Goal: Task Accomplishment & Management: Manage account settings

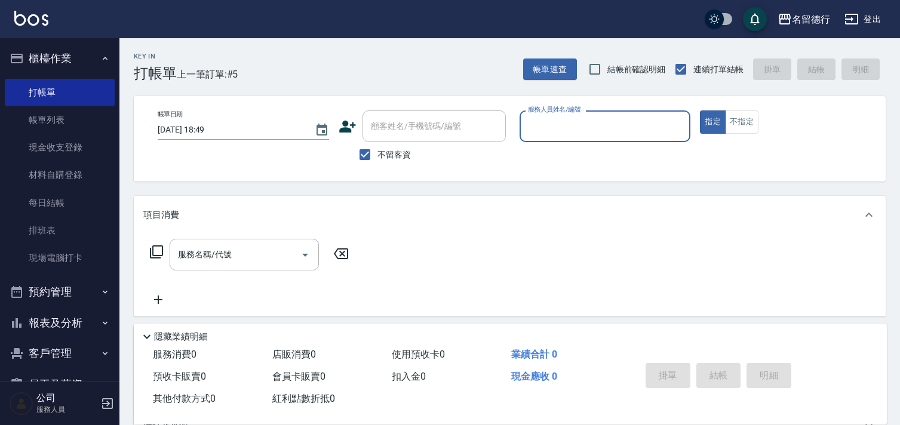
scroll to position [27, 0]
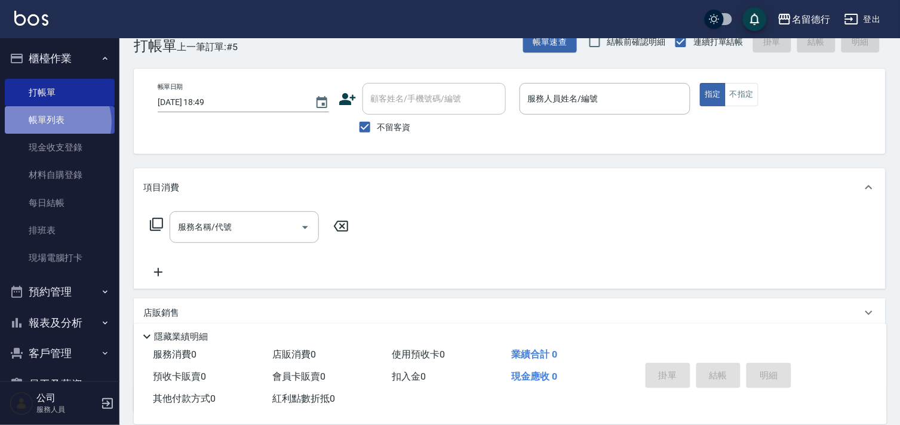
click at [56, 122] on link "帳單列表" at bounding box center [60, 119] width 110 height 27
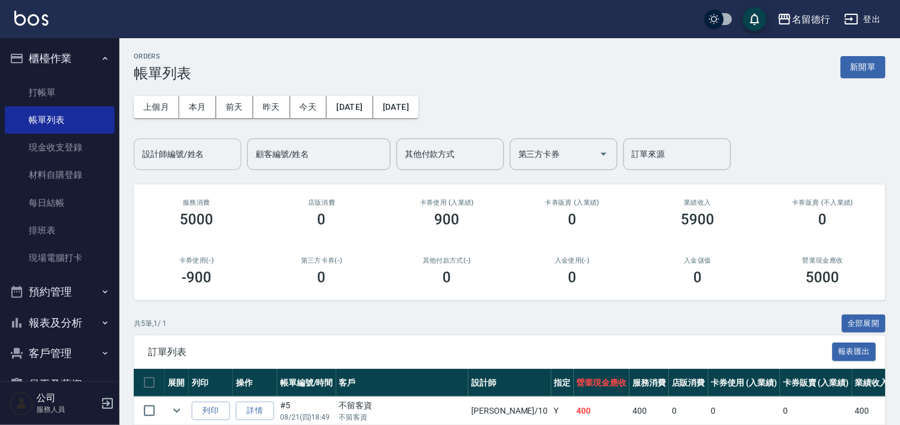
click at [203, 163] on input "設計師編號/姓名" at bounding box center [187, 154] width 97 height 21
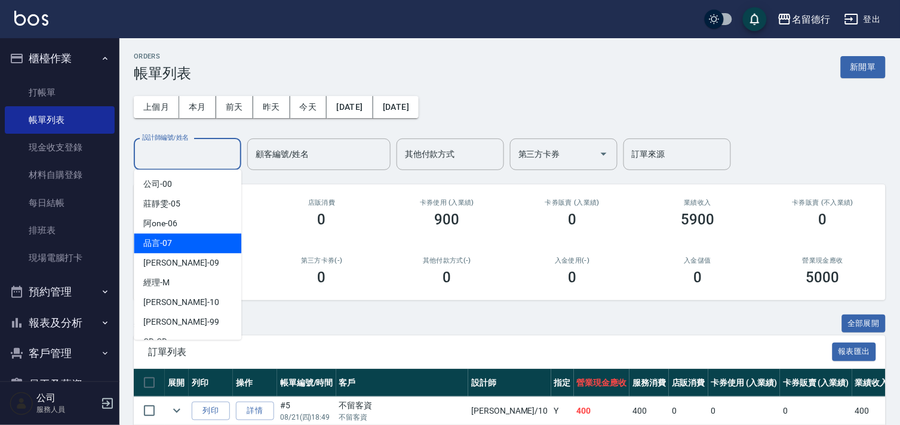
click at [781, 104] on div "上個月 本月 [DATE] [DATE] [DATE] [DATE] [DATE] 設計師編號/姓名 設計師編號/姓名 顧客編號/姓名 顧客編號/姓名 其他付…" at bounding box center [510, 126] width 752 height 88
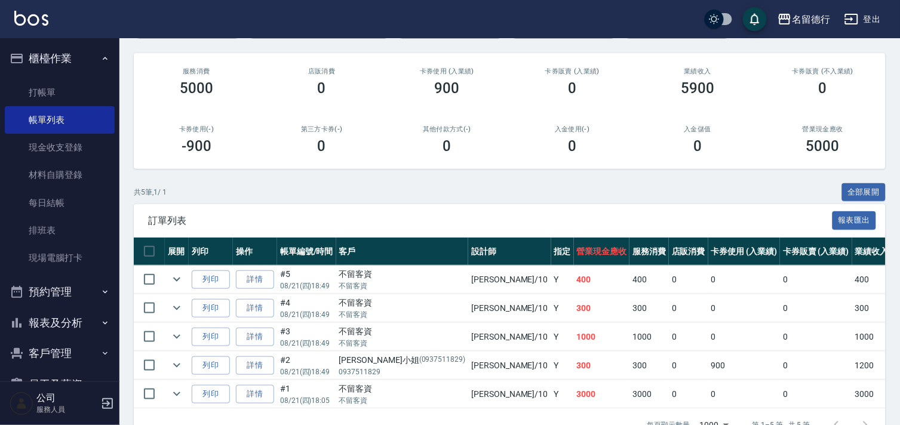
scroll to position [172, 0]
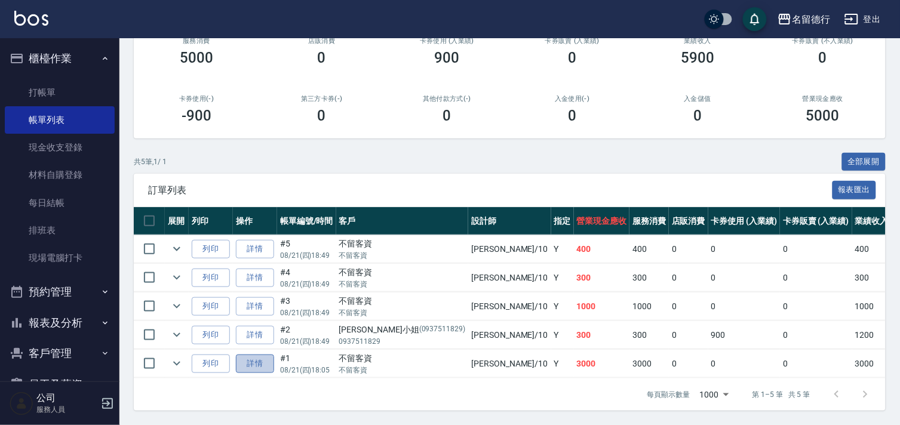
click at [247, 355] on link "詳情" at bounding box center [255, 364] width 38 height 19
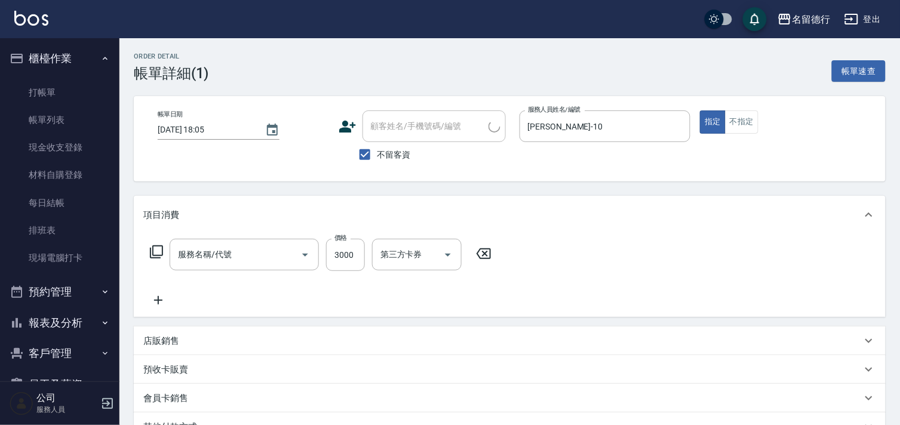
type input "[DATE] 18:05"
checkbox input "true"
type input "[PERSON_NAME]-10"
type input "燙髮(402)"
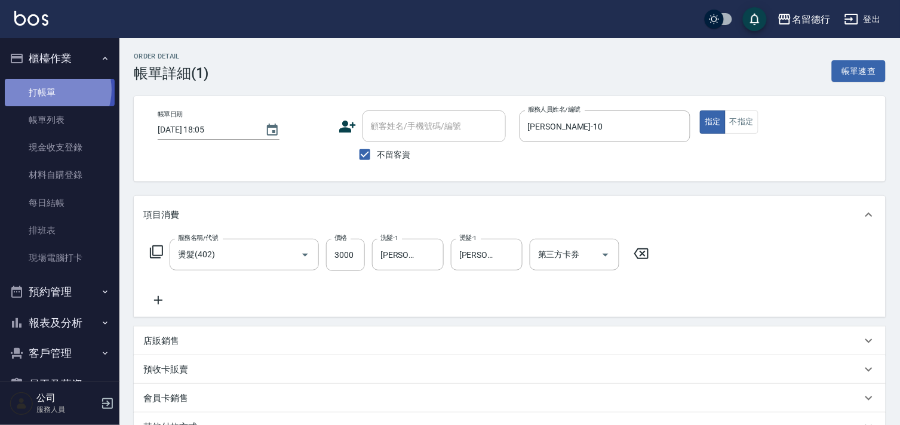
click at [51, 90] on link "打帳單" at bounding box center [60, 92] width 110 height 27
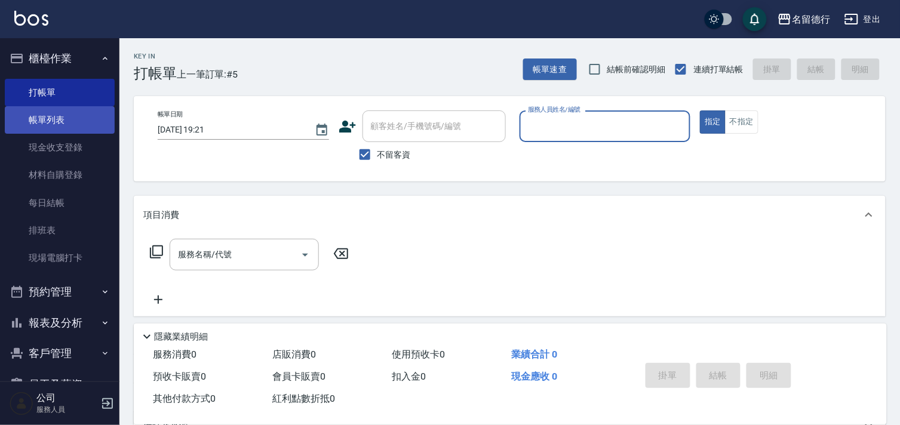
click at [72, 125] on link "帳單列表" at bounding box center [60, 119] width 110 height 27
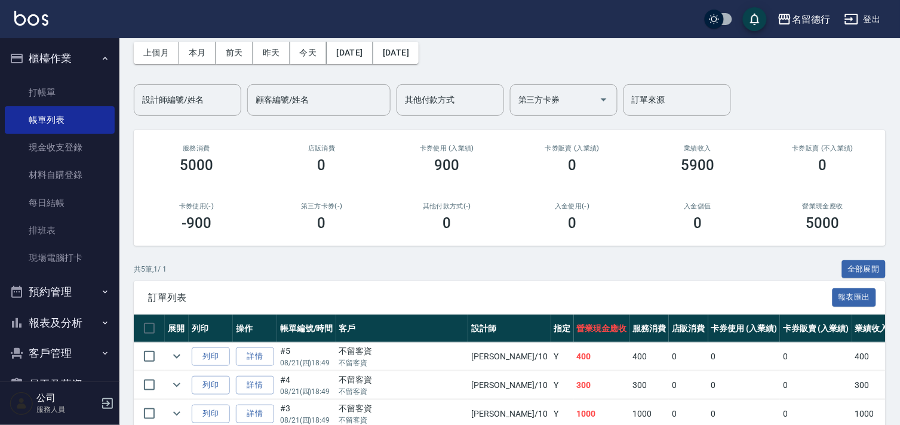
scroll to position [172, 0]
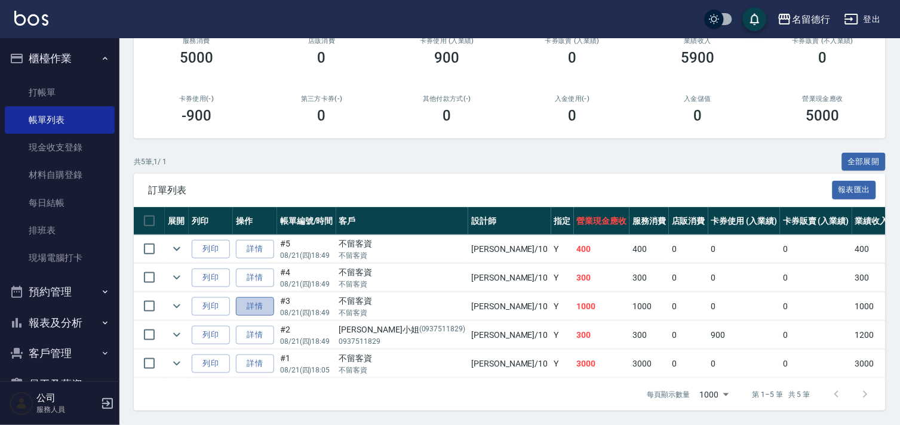
click at [251, 297] on link "詳情" at bounding box center [255, 306] width 38 height 19
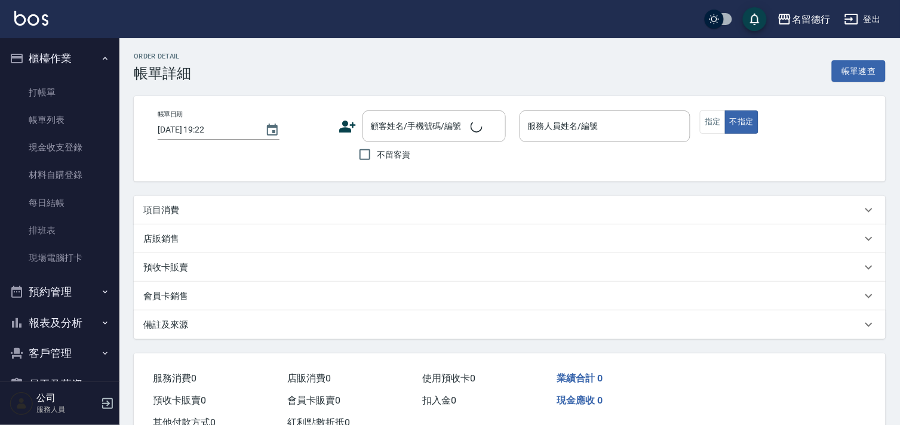
type input "[DATE] 18:49"
checkbox input "true"
type input "[PERSON_NAME]-10"
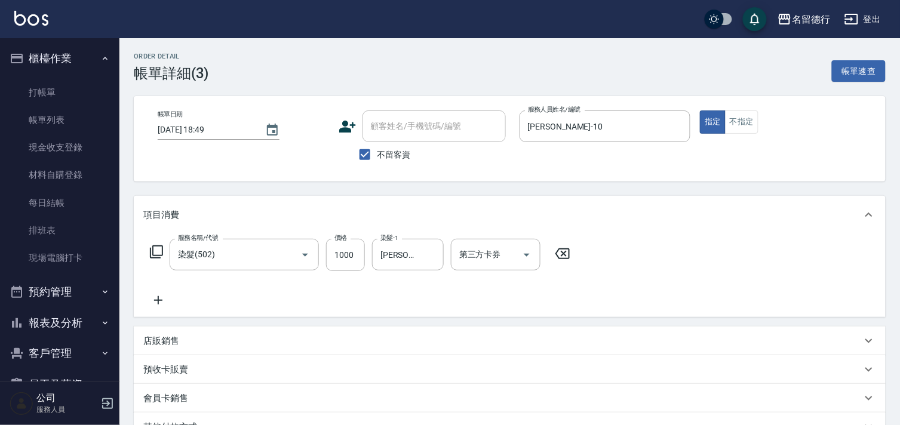
type input "染髮(502)"
click at [66, 87] on link "打帳單" at bounding box center [60, 92] width 110 height 27
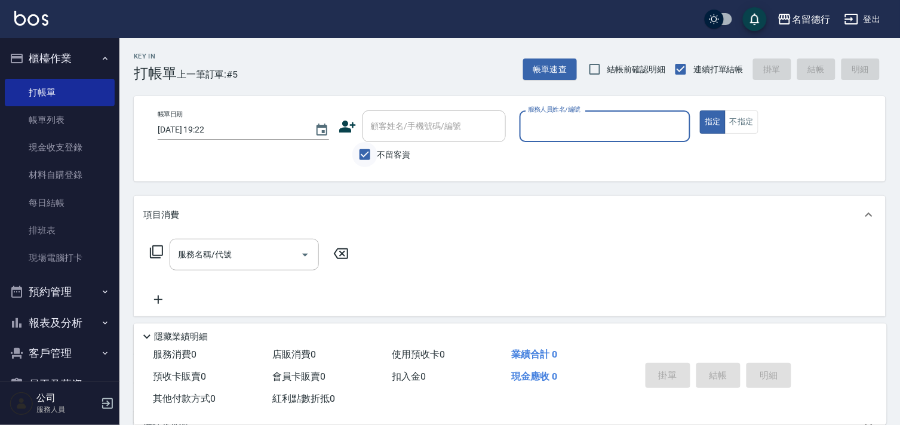
click at [357, 159] on input "不留客資" at bounding box center [364, 154] width 25 height 25
checkbox input "false"
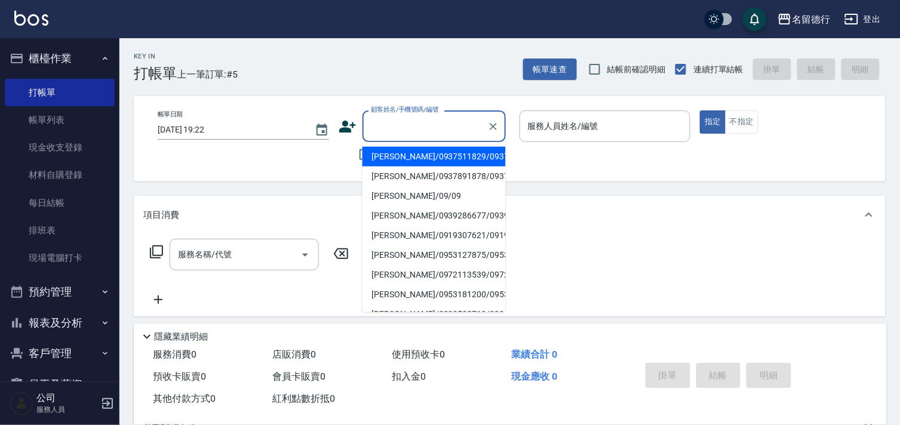
click at [392, 124] on input "顧客姓名/手機號碼/編號" at bounding box center [425, 126] width 115 height 21
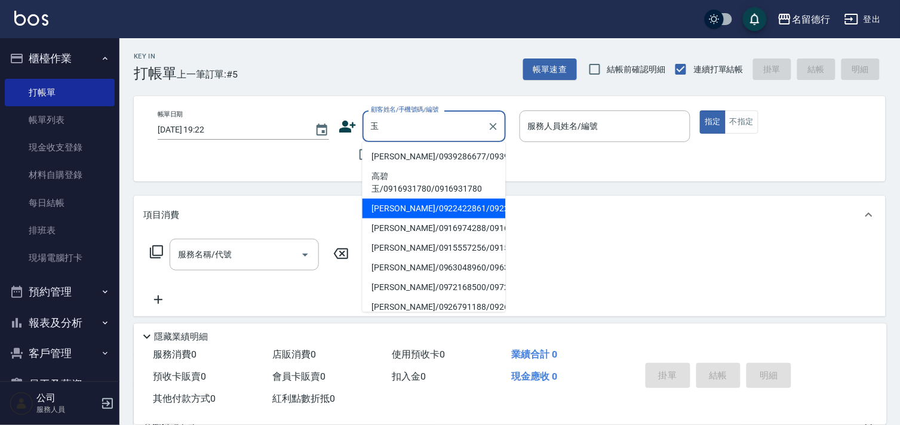
drag, startPoint x: 403, startPoint y: 175, endPoint x: 432, endPoint y: 235, distance: 66.3
click at [432, 235] on ul "[PERSON_NAME]/0939286677/0939286677 [PERSON_NAME]/0916931780/0916931780 [PERSON…" at bounding box center [434, 227] width 143 height 170
click at [432, 219] on li "[PERSON_NAME]/0922422861/0922422861" at bounding box center [434, 209] width 143 height 20
type input "[PERSON_NAME]/0922422861/0922422861"
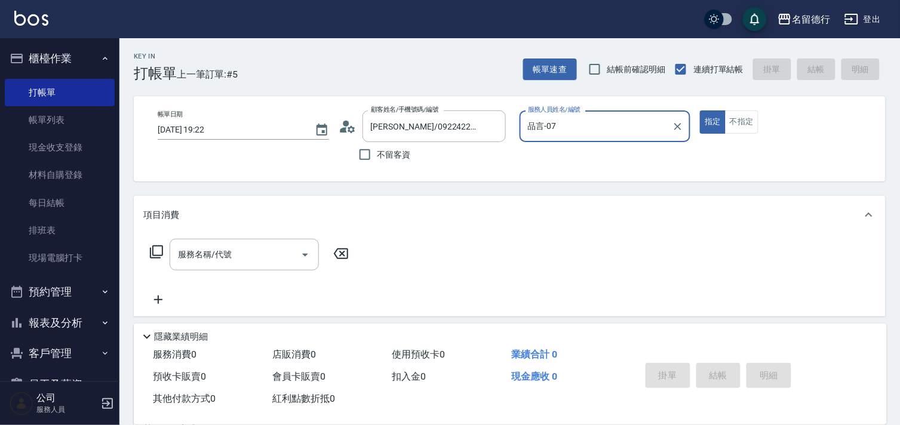
type input "品言-07"
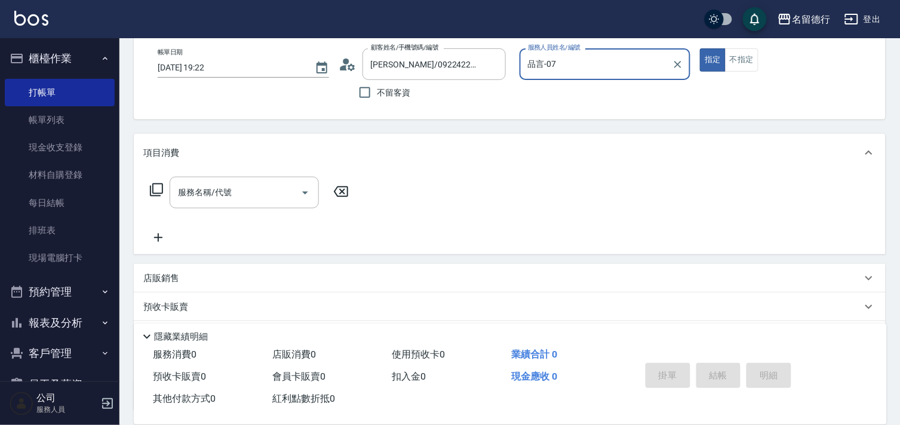
scroll to position [160, 0]
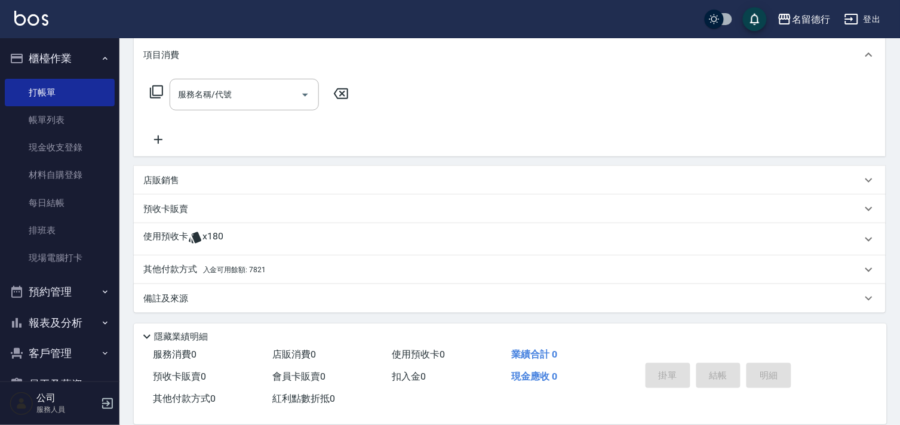
click at [205, 238] on span "x180" at bounding box center [213, 240] width 21 height 18
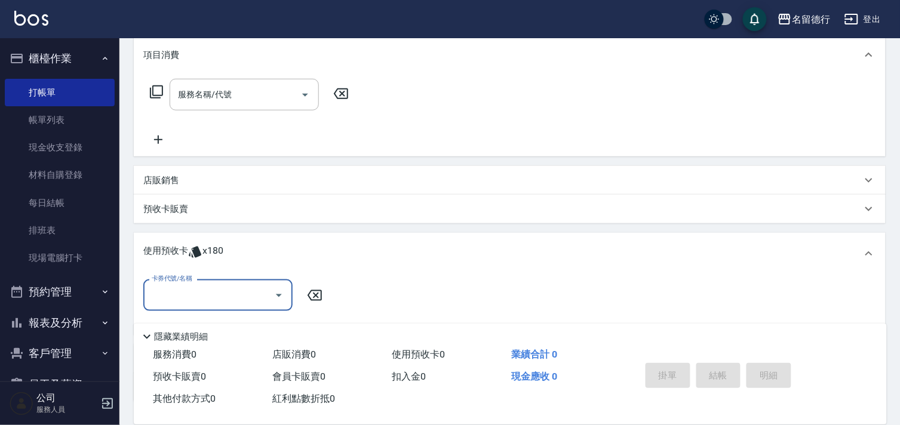
scroll to position [227, 0]
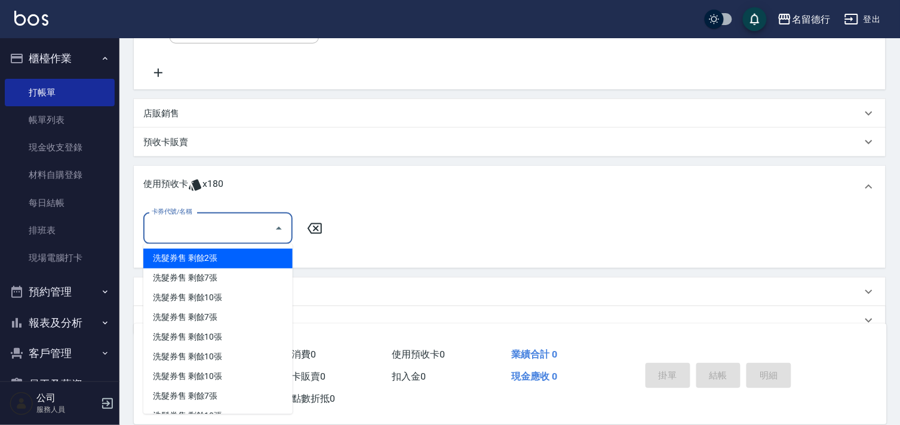
click at [209, 229] on input "卡券代號/名稱" at bounding box center [209, 228] width 121 height 21
click at [222, 259] on div "洗髮券售 剩餘2張" at bounding box center [217, 259] width 149 height 20
type input "洗髮券售"
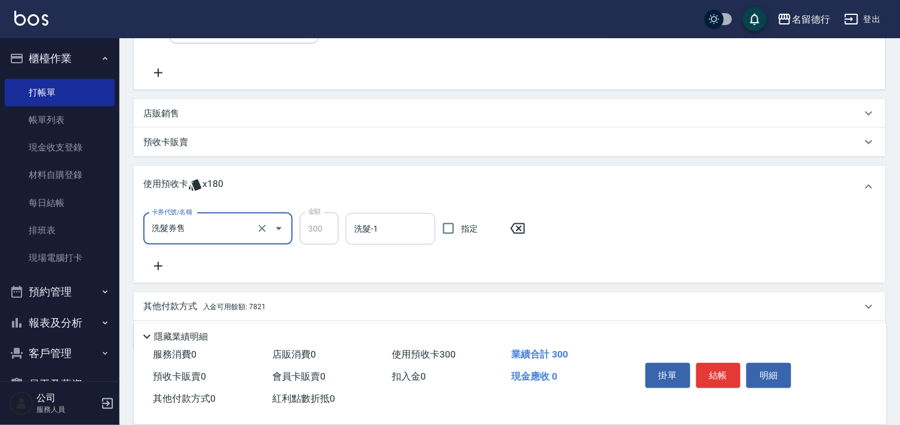
click at [375, 226] on input "洗髮-1" at bounding box center [390, 229] width 79 height 21
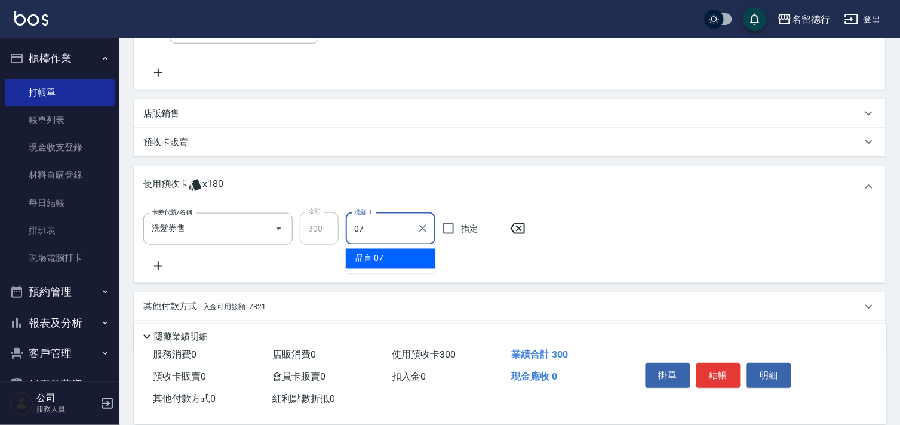
click at [379, 263] on span "品言 -07" at bounding box center [369, 259] width 29 height 13
type input "品言-07"
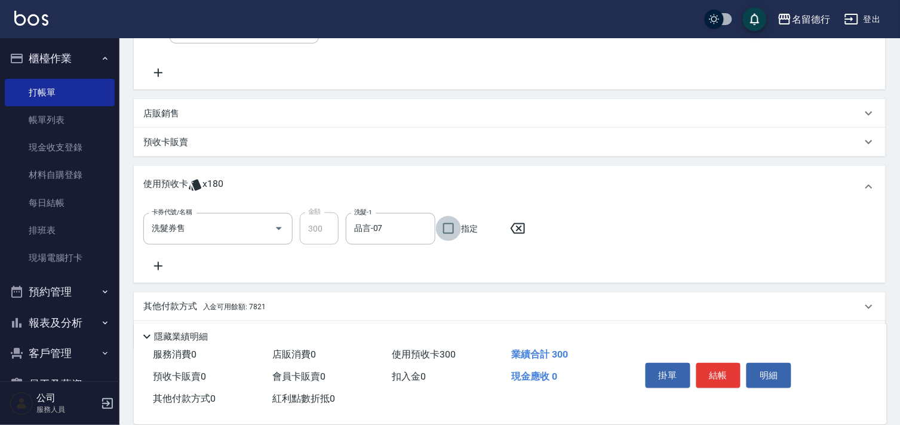
click at [447, 240] on input "指定" at bounding box center [448, 228] width 25 height 25
checkbox input "true"
click at [723, 368] on button "結帳" at bounding box center [719, 375] width 45 height 25
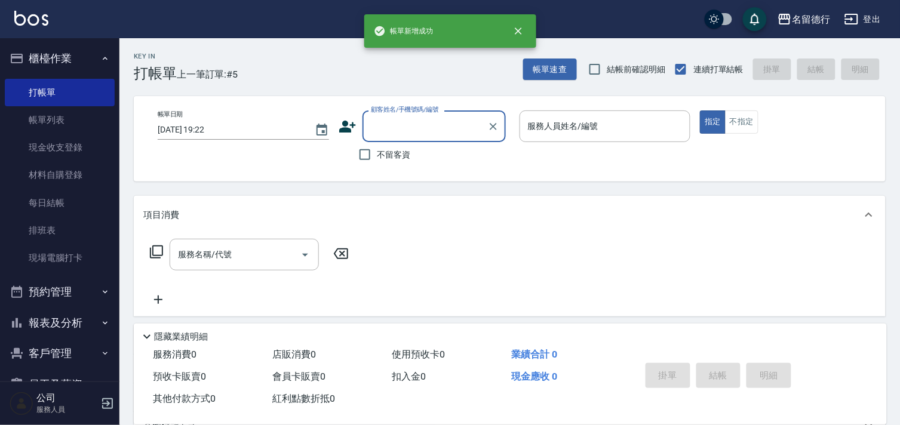
scroll to position [0, 0]
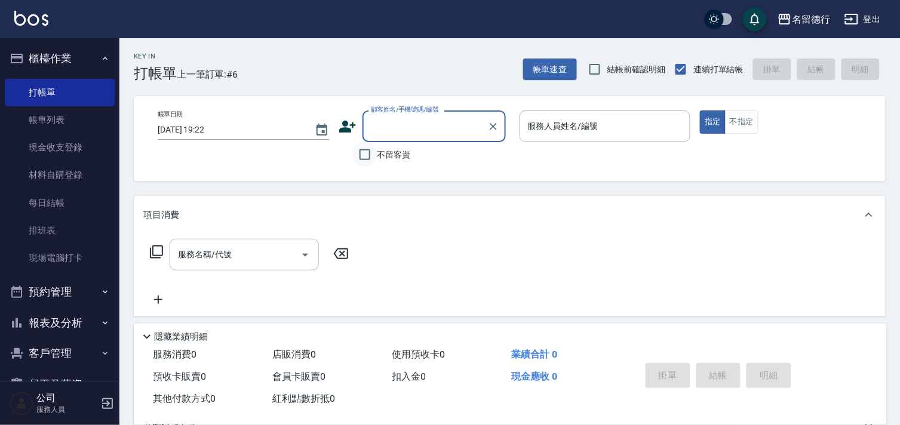
click at [363, 151] on input "不留客資" at bounding box center [364, 154] width 25 height 25
checkbox input "true"
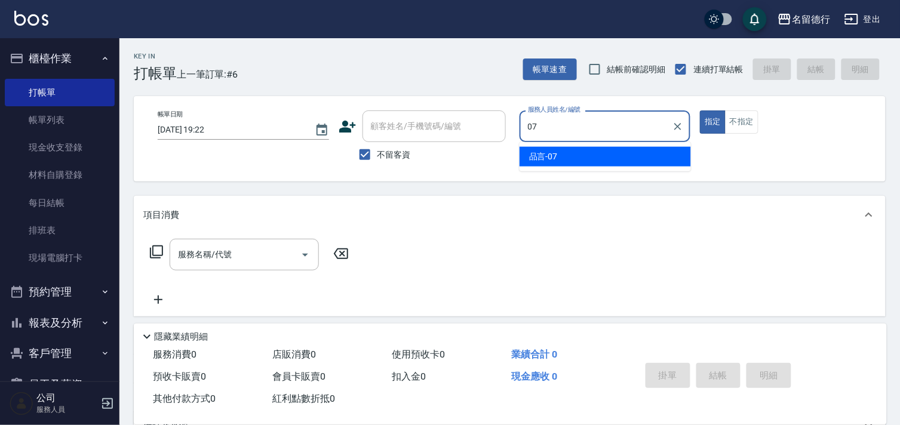
click at [570, 154] on div "品言 -07" at bounding box center [605, 157] width 171 height 20
type input "品言-07"
click at [233, 258] on input "服務名稱/代號" at bounding box center [235, 254] width 121 height 21
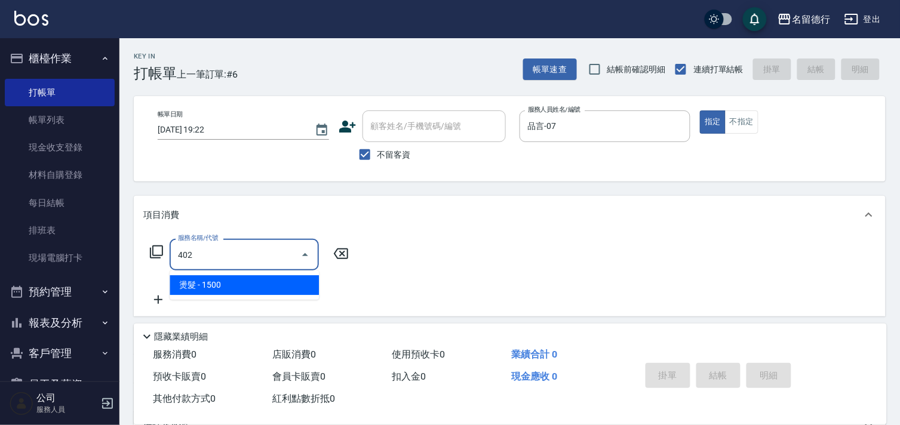
click at [263, 286] on span "燙髮 - 1500" at bounding box center [244, 285] width 149 height 20
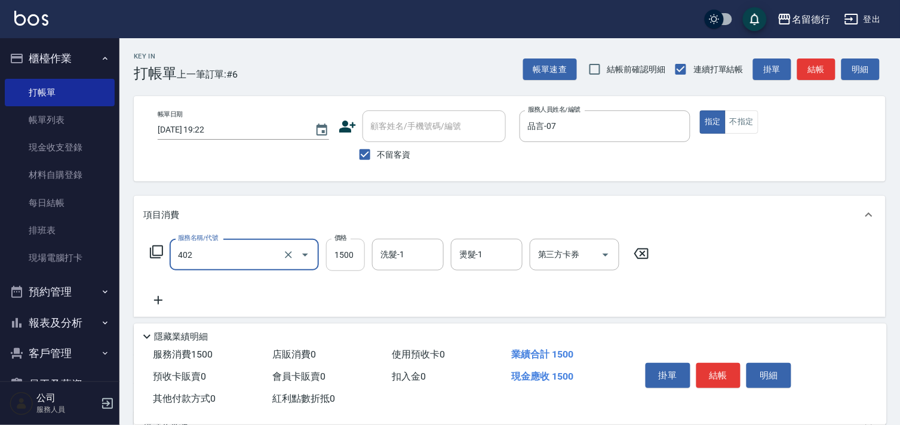
click at [342, 254] on input "1500" at bounding box center [345, 255] width 39 height 32
type input "燙髮(402)"
click at [644, 250] on icon at bounding box center [642, 254] width 30 height 14
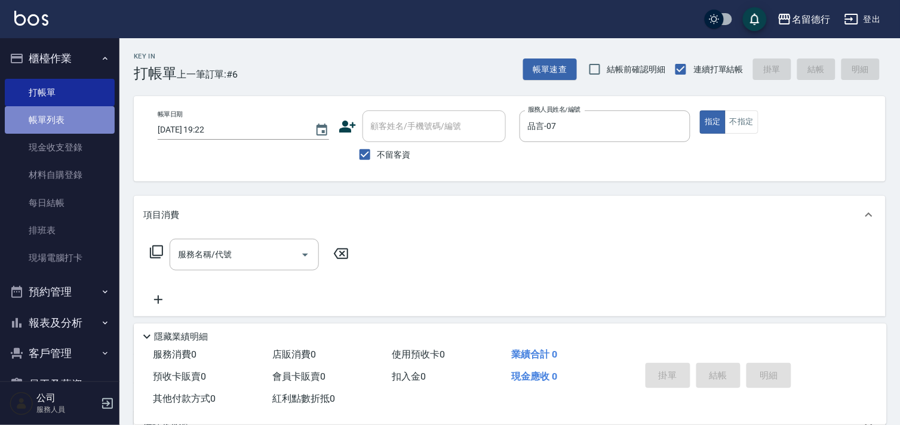
click at [65, 128] on link "帳單列表" at bounding box center [60, 119] width 110 height 27
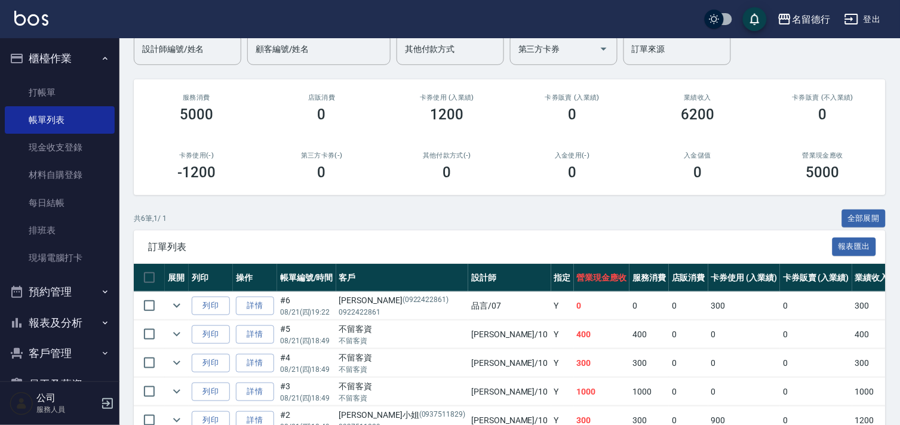
scroll to position [201, 0]
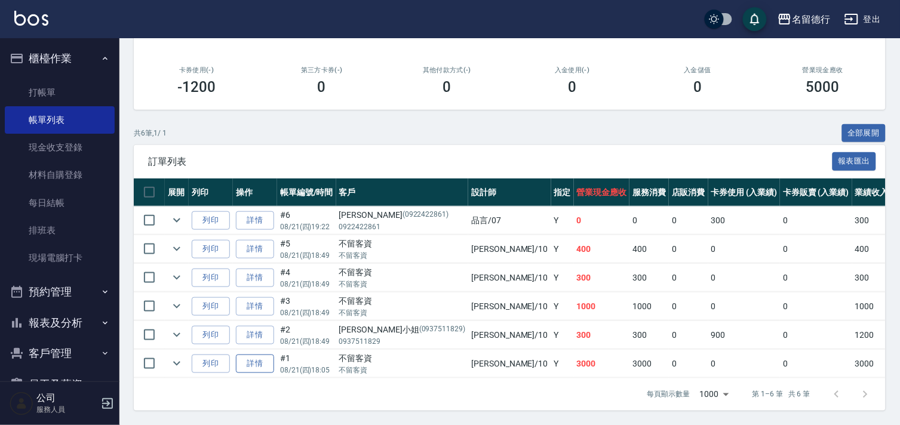
click at [248, 355] on link "詳情" at bounding box center [255, 364] width 38 height 19
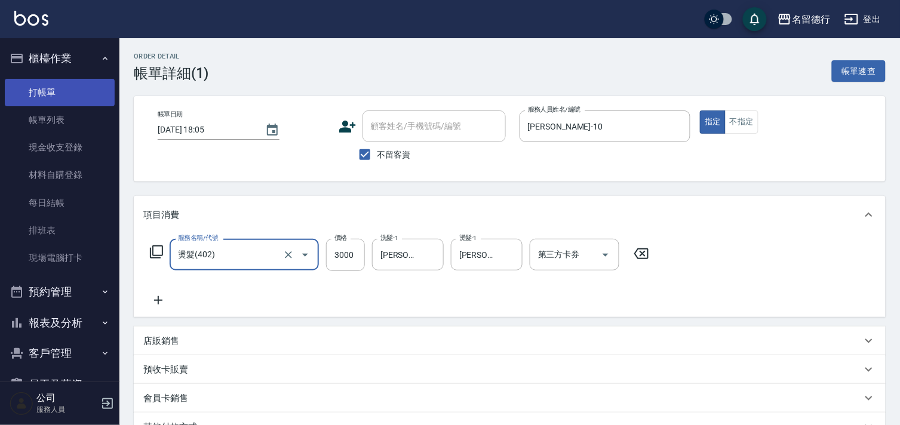
click at [55, 85] on link "打帳單" at bounding box center [60, 92] width 110 height 27
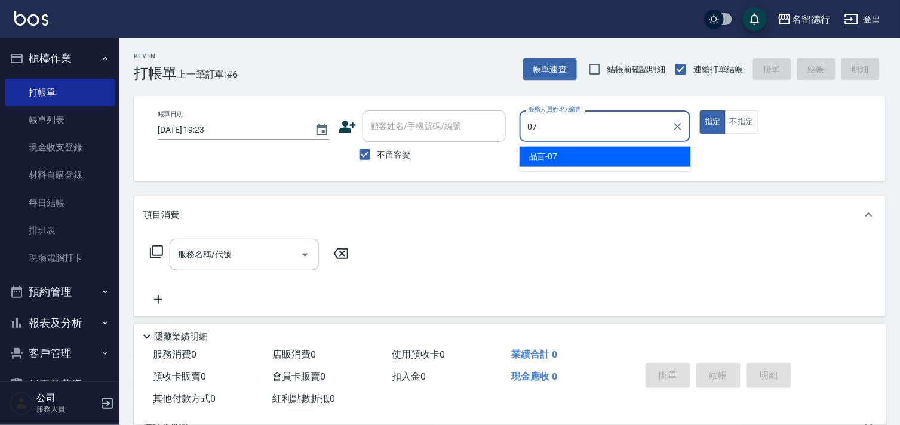
click at [557, 157] on span "品言 -07" at bounding box center [543, 157] width 29 height 13
type input "品言-07"
click at [240, 251] on input "服務名稱/代號" at bounding box center [235, 254] width 121 height 21
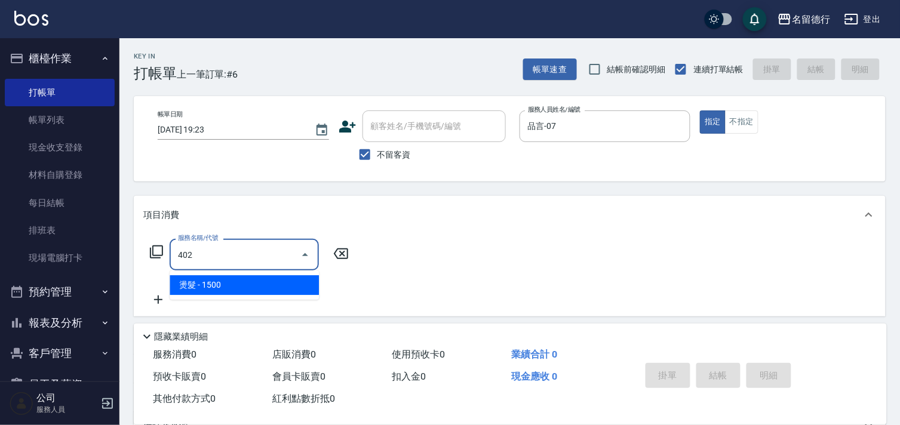
drag, startPoint x: 255, startPoint y: 283, endPoint x: 266, endPoint y: 266, distance: 20.2
click at [266, 274] on ul "燙髮 - 1500" at bounding box center [244, 285] width 149 height 29
click at [263, 288] on span "燙髮 - 1500" at bounding box center [244, 285] width 149 height 20
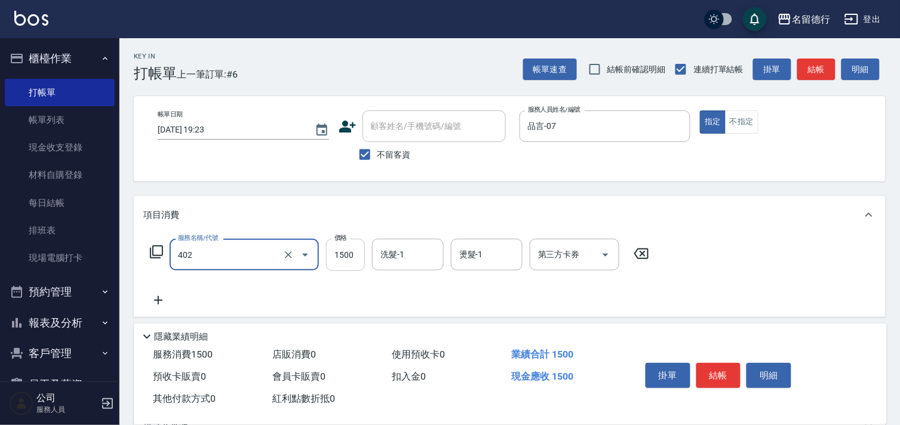
type input "燙髮(402)"
click at [362, 255] on input "1500" at bounding box center [345, 255] width 39 height 32
type input "3000"
click at [414, 251] on input "洗髮-1" at bounding box center [408, 254] width 61 height 21
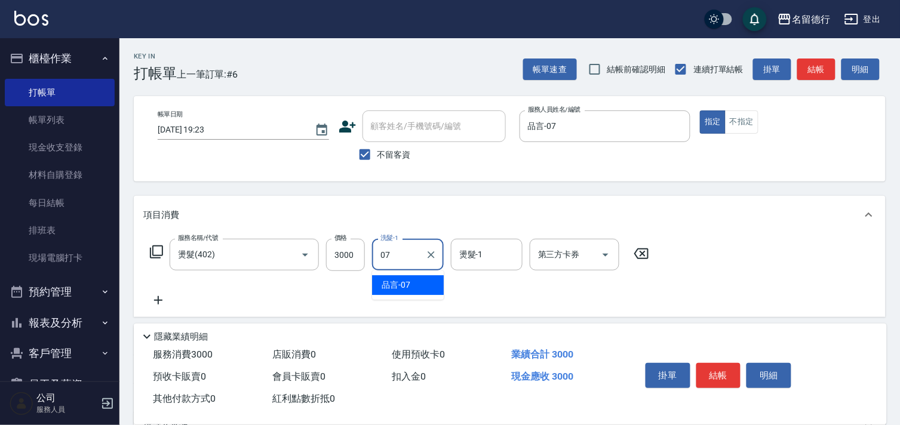
click at [416, 289] on div "品言 -07" at bounding box center [408, 285] width 72 height 20
type input "品言-07"
click at [484, 259] on input "燙髮-1" at bounding box center [486, 254] width 61 height 21
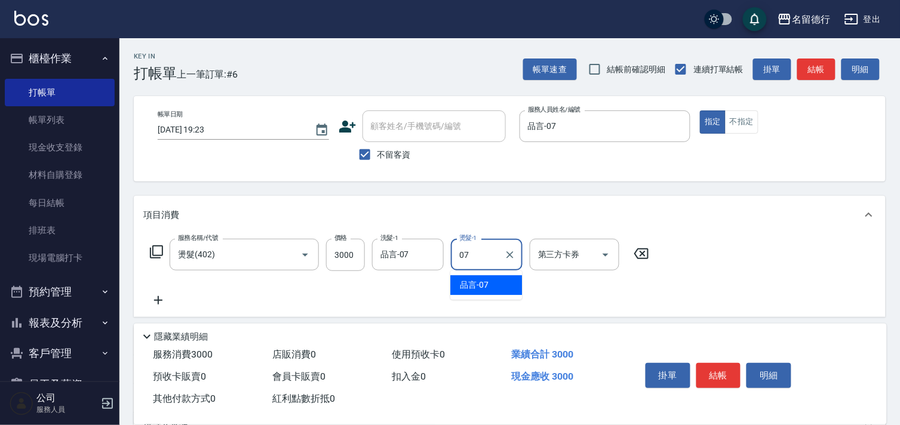
click at [483, 287] on span "品言 -07" at bounding box center [474, 285] width 29 height 13
type input "品言-07"
click at [725, 378] on button "結帳" at bounding box center [719, 375] width 45 height 25
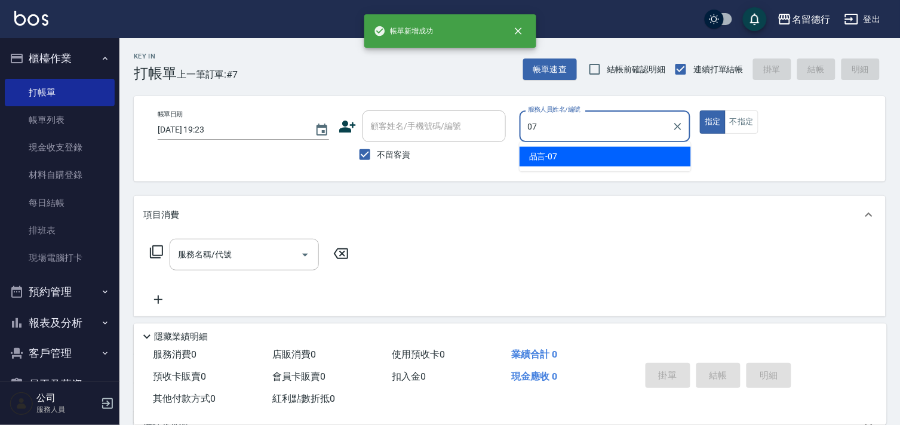
click at [566, 152] on div "品言 -07" at bounding box center [605, 157] width 171 height 20
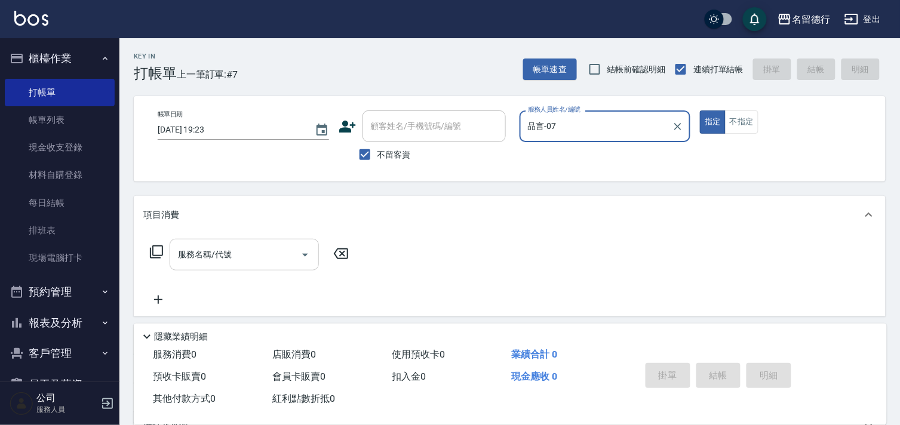
type input "品言-07"
click at [249, 248] on input "服務名稱/代號" at bounding box center [235, 254] width 121 height 21
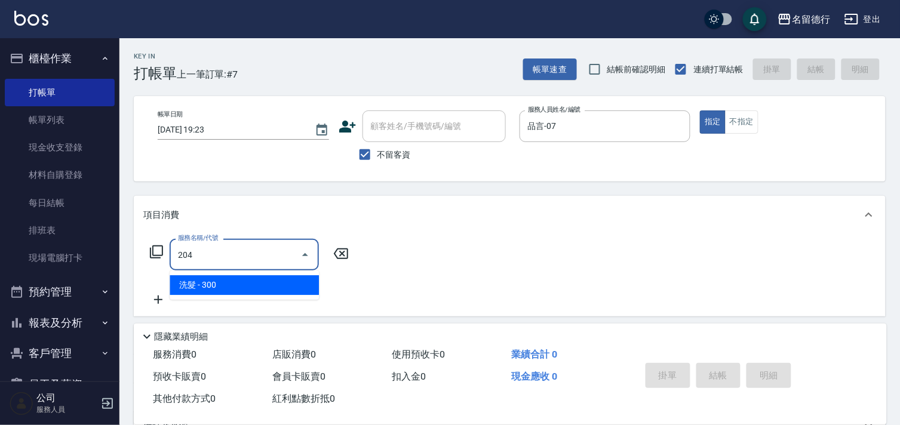
drag, startPoint x: 240, startPoint y: 287, endPoint x: 274, endPoint y: 283, distance: 33.7
click at [241, 287] on span "洗髮 - 300" at bounding box center [244, 285] width 149 height 20
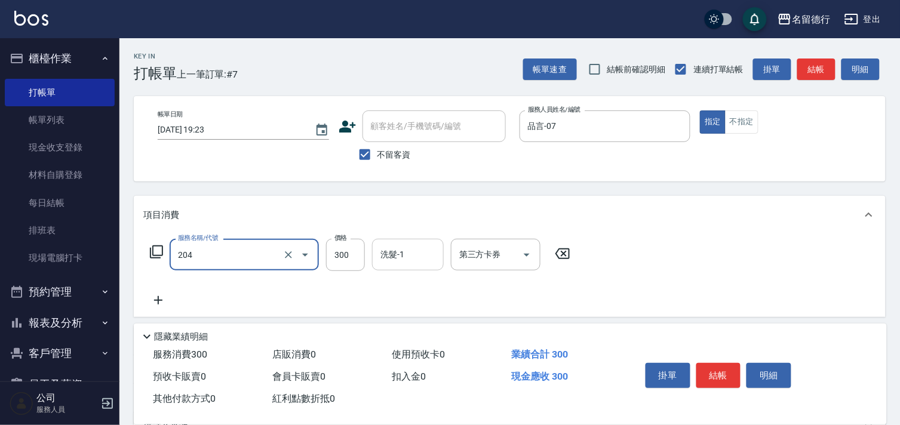
click at [396, 249] on div "洗髮-1 洗髮-1" at bounding box center [408, 255] width 72 height 32
type input "洗髮(204)"
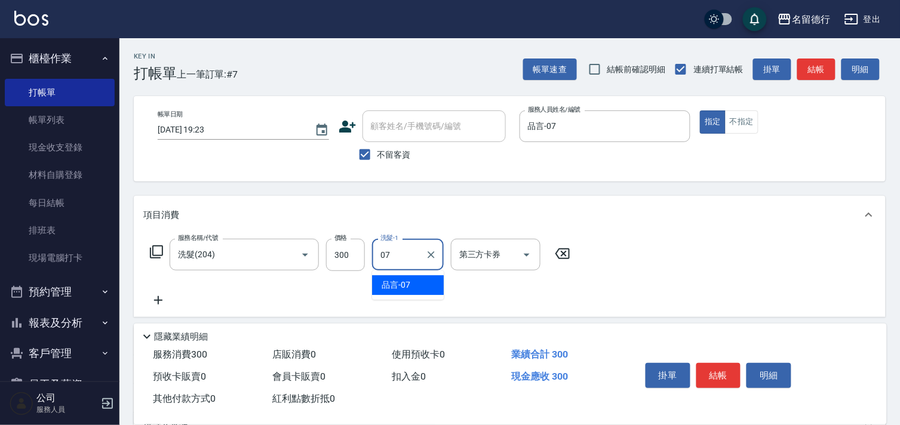
drag, startPoint x: 409, startPoint y: 287, endPoint x: 484, endPoint y: 296, distance: 75.9
click at [409, 287] on span "品言 -07" at bounding box center [396, 285] width 29 height 13
type input "品言-07"
click at [499, 299] on div "服務名稱/代號 洗髮(204) 服務名稱/代號 價格 300 價格 洗髮-1 品言-07 洗髮-1 第三方卡券 第三方卡券" at bounding box center [360, 273] width 434 height 69
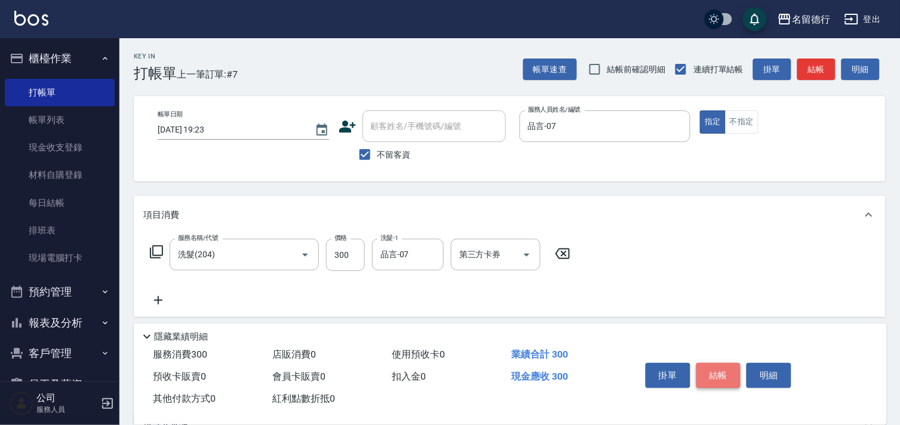
click at [722, 373] on button "結帳" at bounding box center [719, 375] width 45 height 25
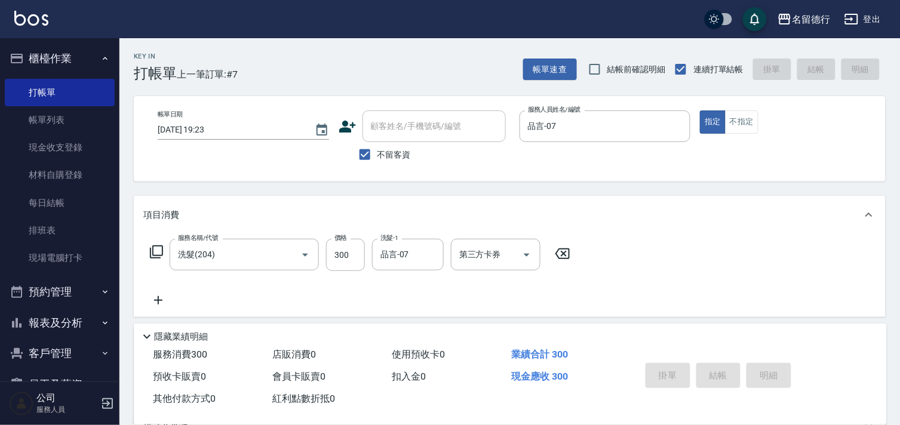
type input "[DATE] 19:24"
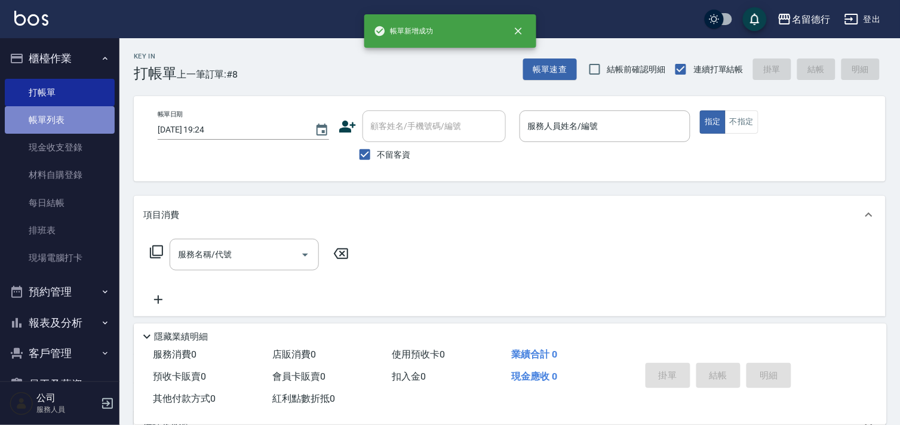
click at [62, 113] on link "帳單列表" at bounding box center [60, 119] width 110 height 27
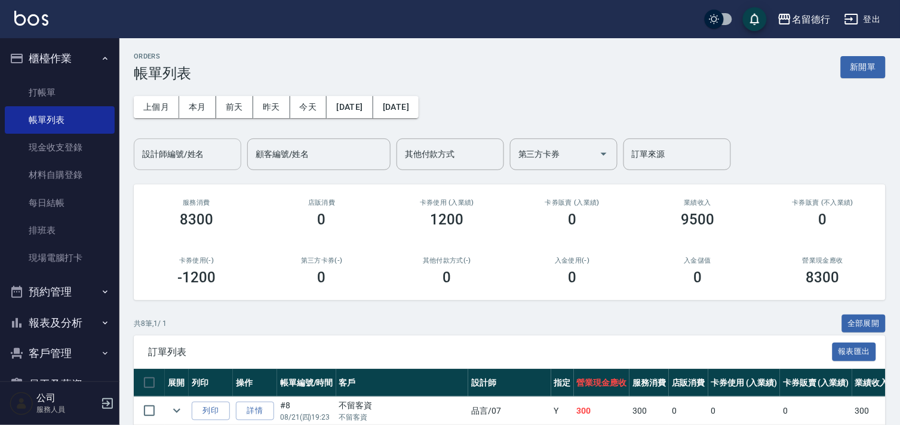
click at [197, 153] on input "設計師編號/姓名" at bounding box center [187, 154] width 97 height 21
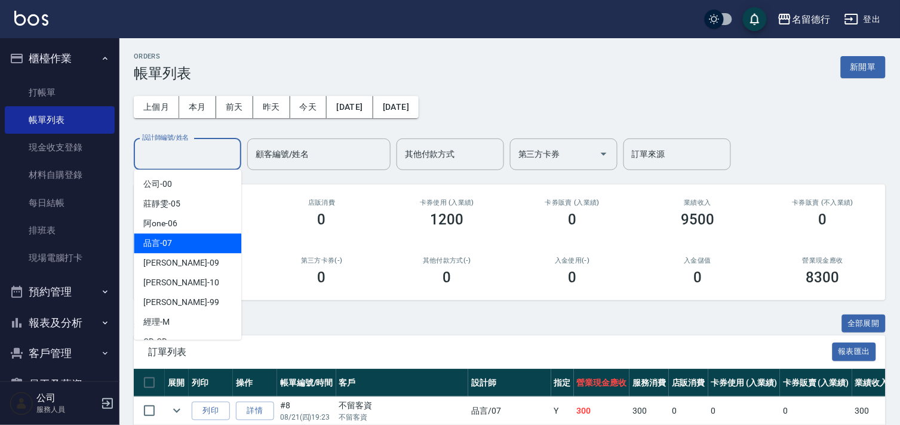
click at [203, 248] on div "品言 -07" at bounding box center [188, 244] width 108 height 20
type input "品言-07"
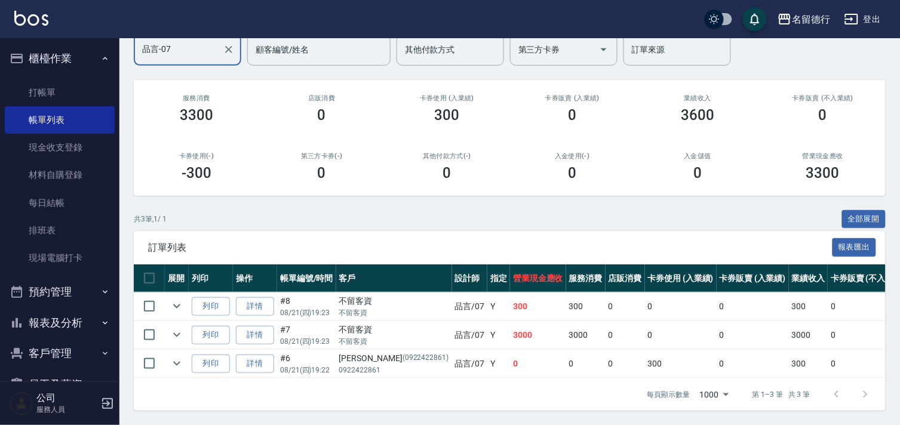
scroll to position [115, 0]
click at [56, 93] on link "打帳單" at bounding box center [60, 92] width 110 height 27
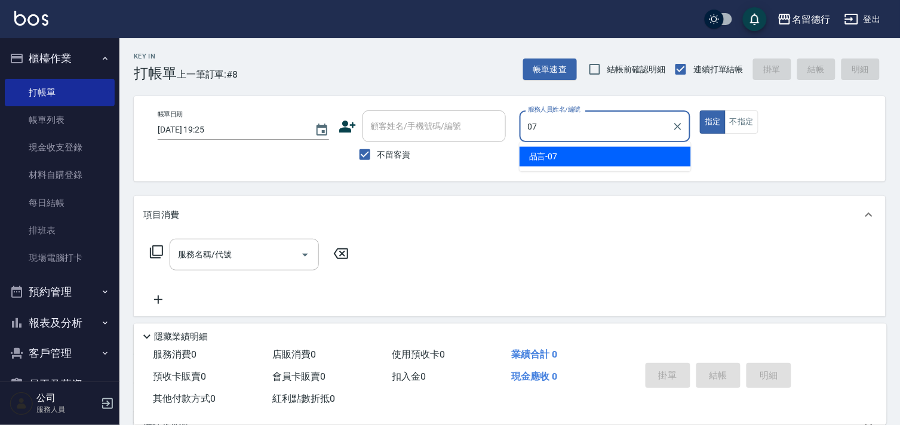
click at [575, 154] on div "品言 -07" at bounding box center [605, 157] width 171 height 20
type input "品言-07"
click at [246, 253] on input "服務名稱/代號" at bounding box center [235, 254] width 121 height 21
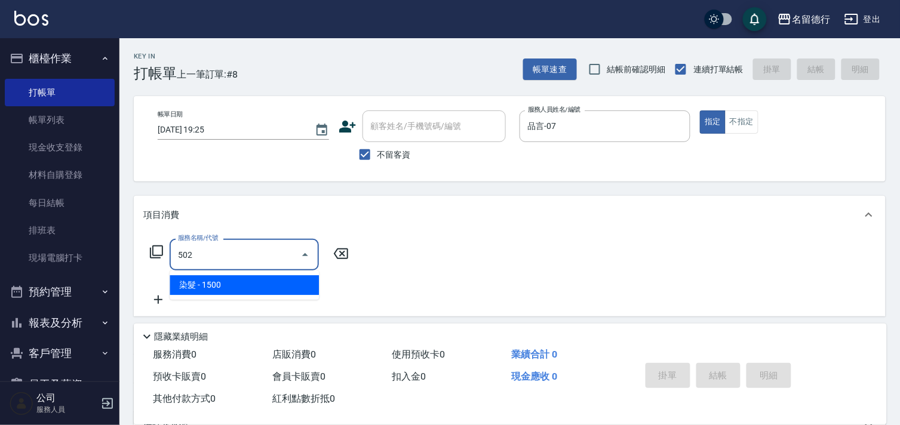
drag, startPoint x: 269, startPoint y: 289, endPoint x: 306, endPoint y: 281, distance: 37.3
click at [270, 289] on span "染髮 - 1500" at bounding box center [244, 285] width 149 height 20
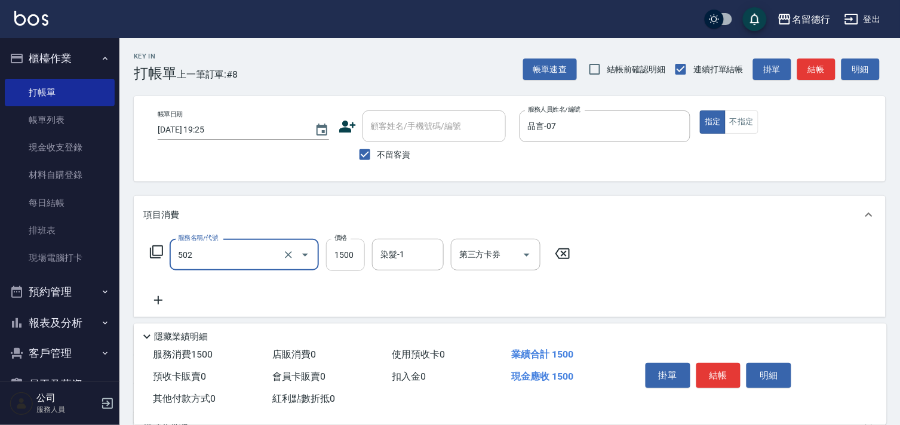
type input "染髮(502)"
click at [339, 261] on input "1500" at bounding box center [345, 255] width 39 height 32
type input "1600"
click at [392, 252] on div "染髮-1 染髮-1" at bounding box center [408, 255] width 72 height 32
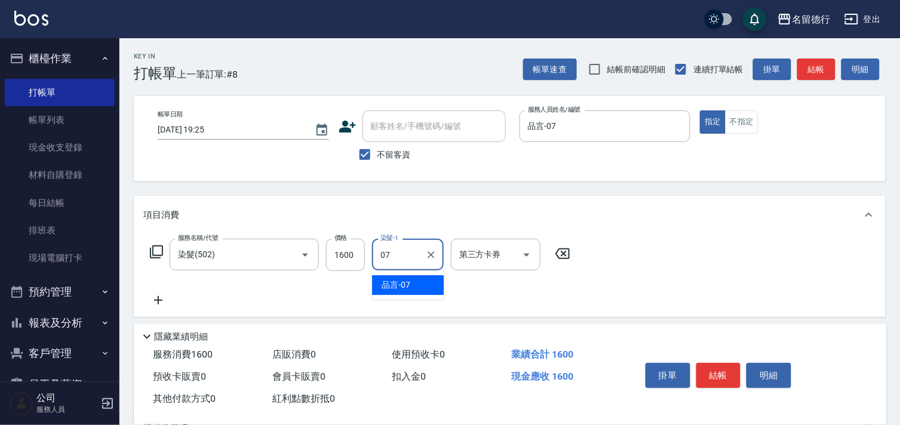
click at [410, 283] on div "品言 -07" at bounding box center [408, 285] width 72 height 20
type input "品言-07"
click at [725, 379] on button "結帳" at bounding box center [719, 375] width 45 height 25
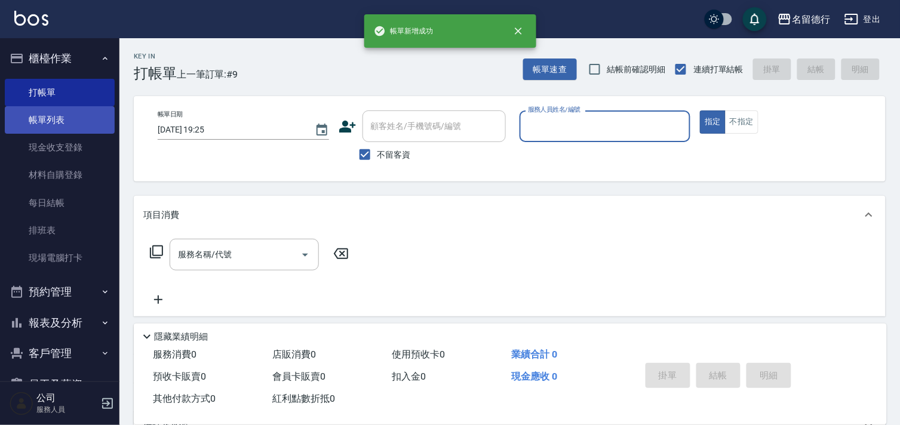
click at [42, 119] on link "帳單列表" at bounding box center [60, 119] width 110 height 27
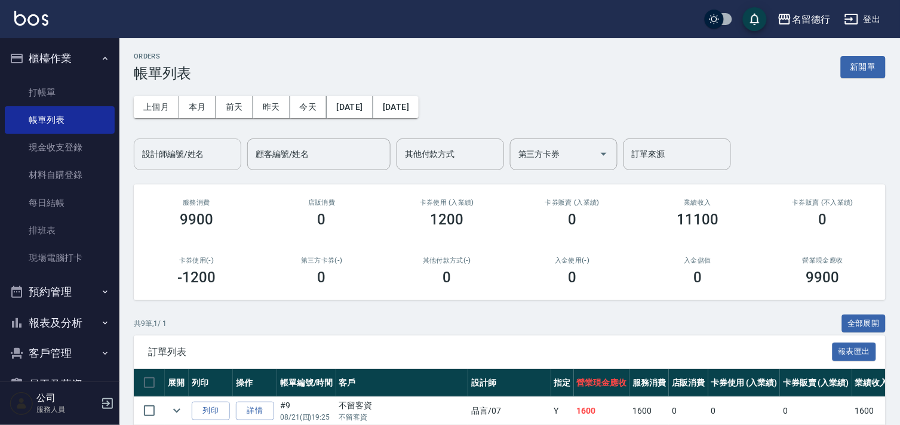
click at [171, 155] on input "設計師編號/姓名" at bounding box center [187, 154] width 97 height 21
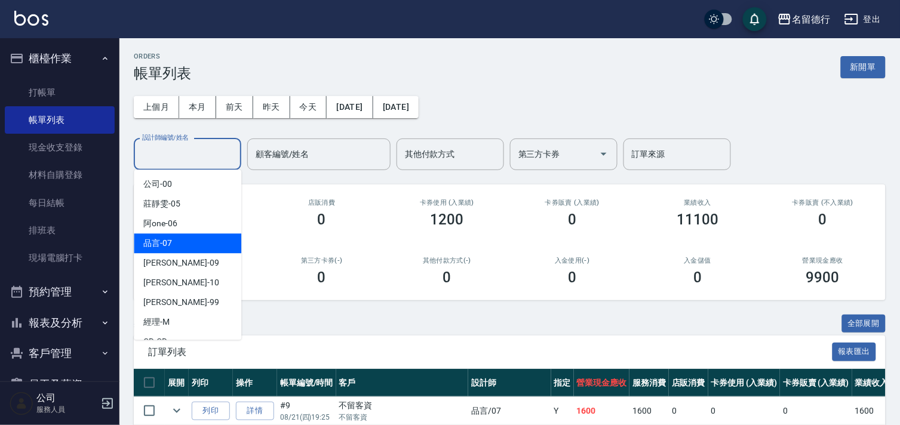
click at [200, 247] on div "品言 -07" at bounding box center [188, 244] width 108 height 20
type input "品言-07"
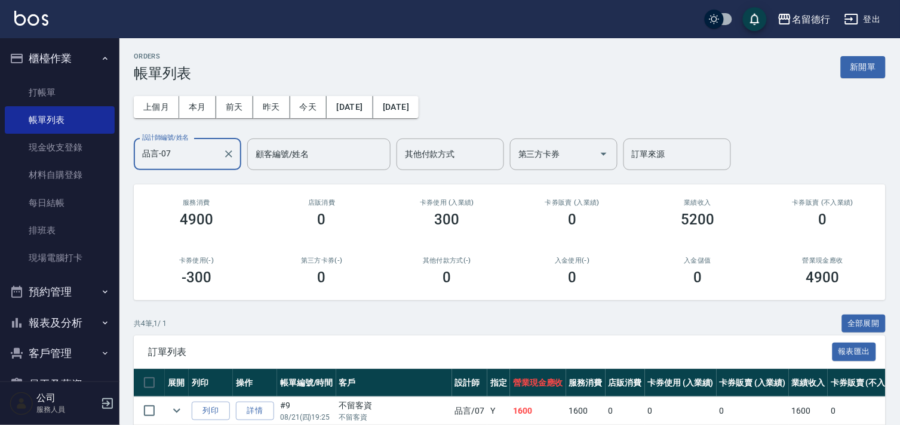
scroll to position [143, 0]
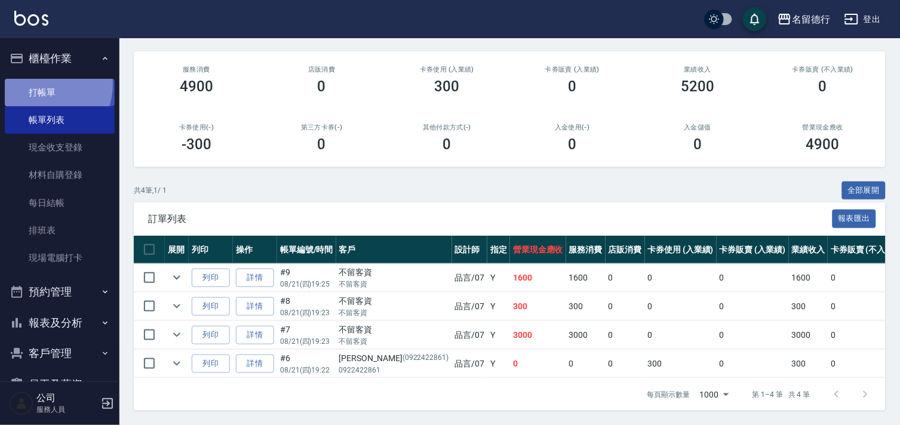
click at [34, 84] on link "打帳單" at bounding box center [60, 92] width 110 height 27
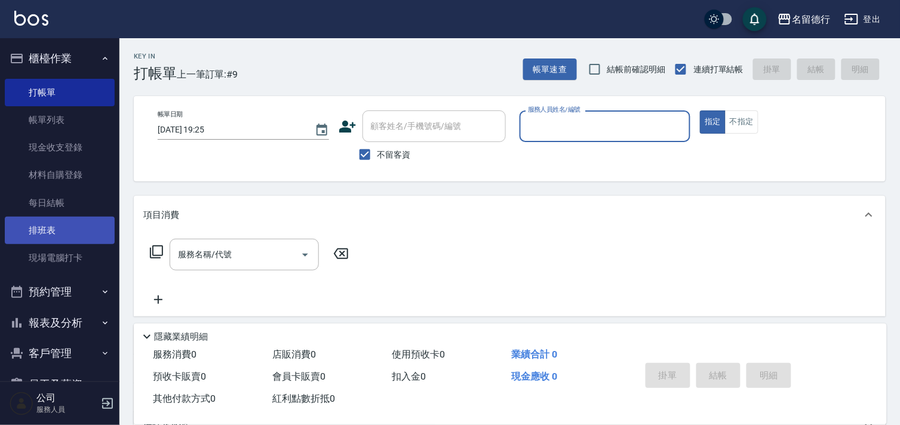
click at [45, 228] on link "排班表" at bounding box center [60, 230] width 110 height 27
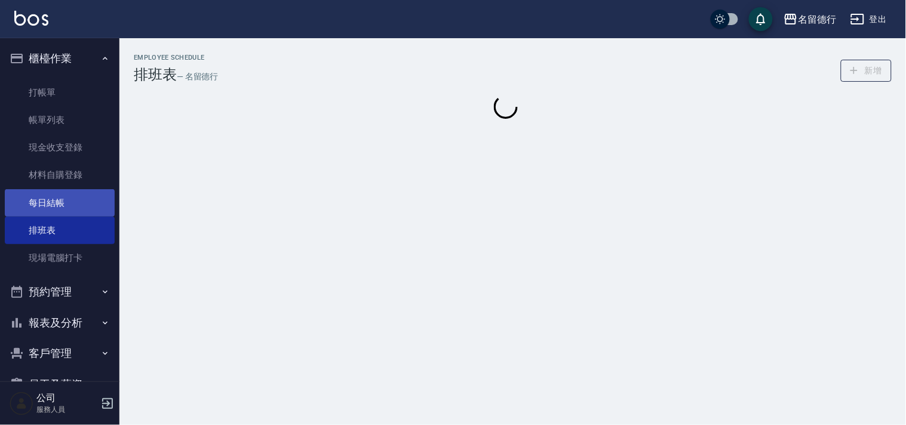
click at [42, 207] on link "每日結帳" at bounding box center [60, 202] width 110 height 27
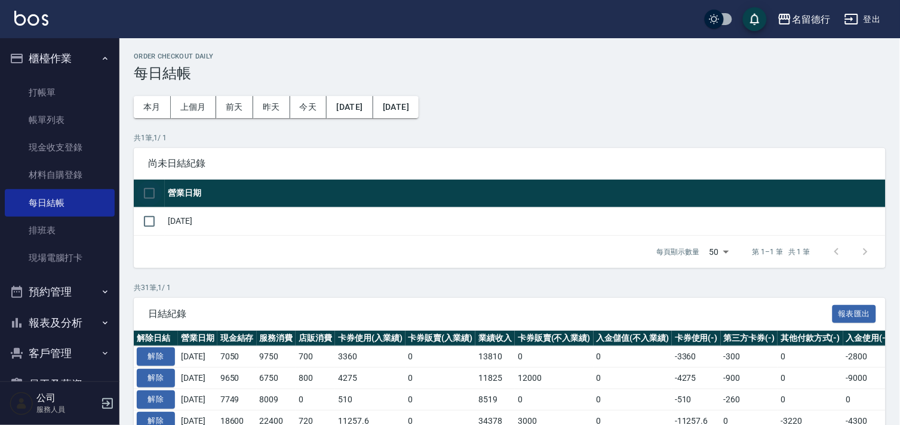
click at [149, 193] on input "checkbox" at bounding box center [149, 193] width 25 height 25
checkbox input "true"
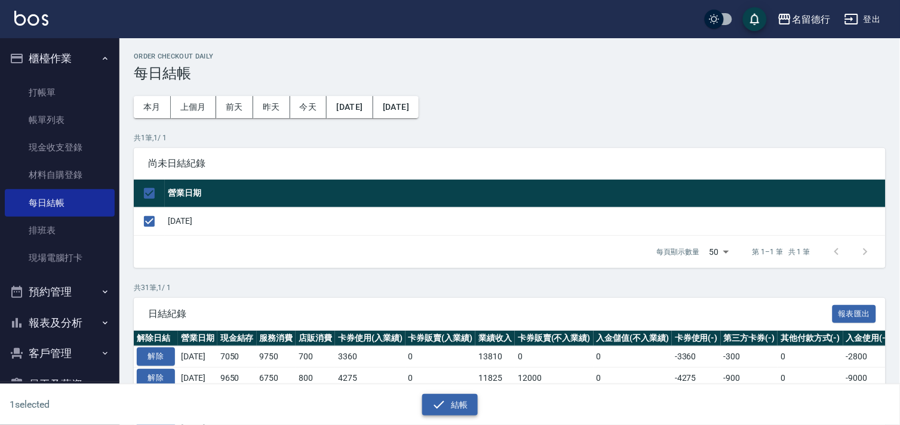
click at [446, 407] on button "結帳" at bounding box center [450, 405] width 56 height 22
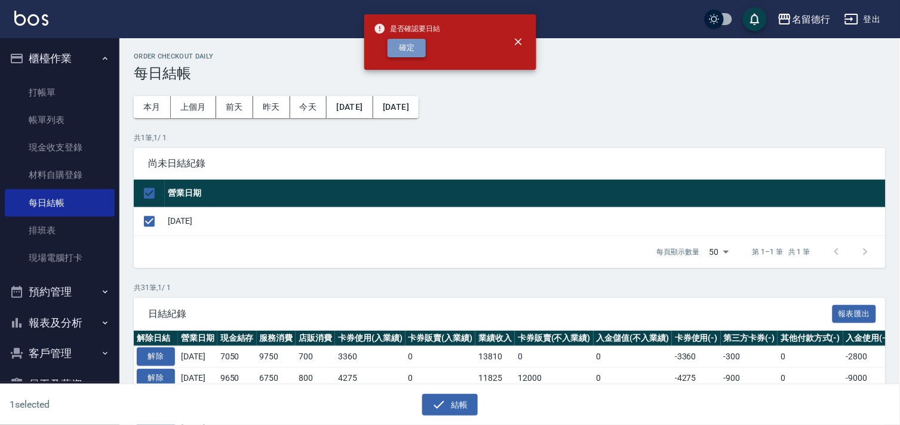
click at [388, 54] on button "確定" at bounding box center [407, 48] width 38 height 19
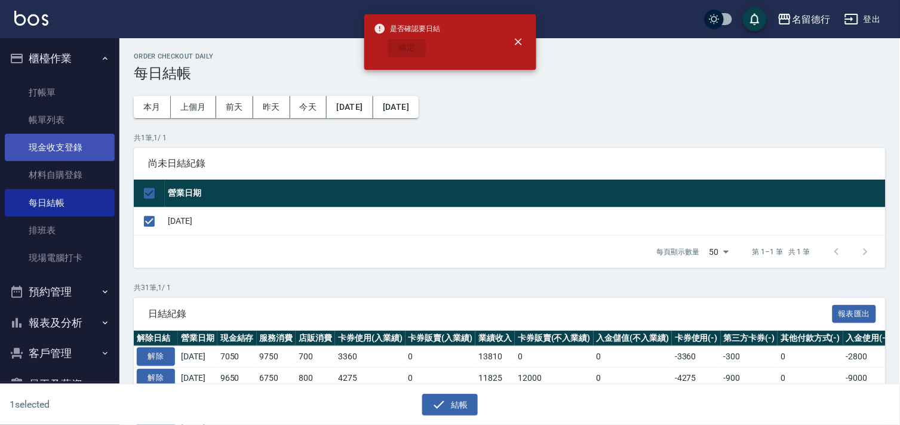
checkbox input "false"
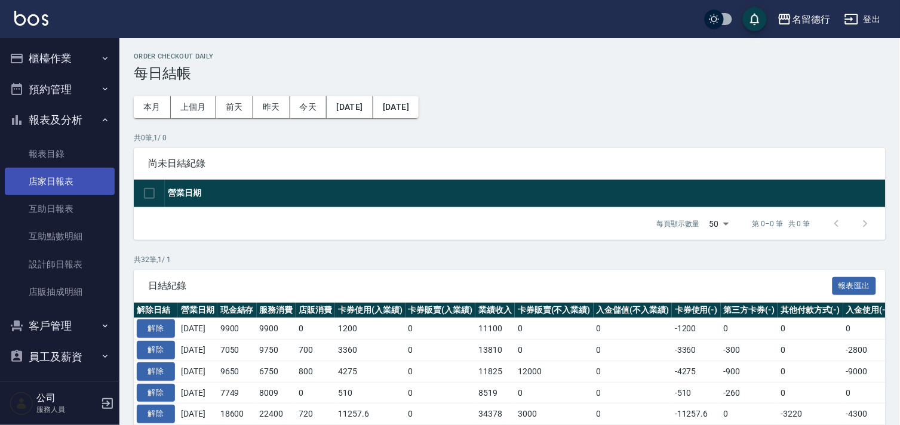
click at [63, 184] on link "店家日報表" at bounding box center [60, 181] width 110 height 27
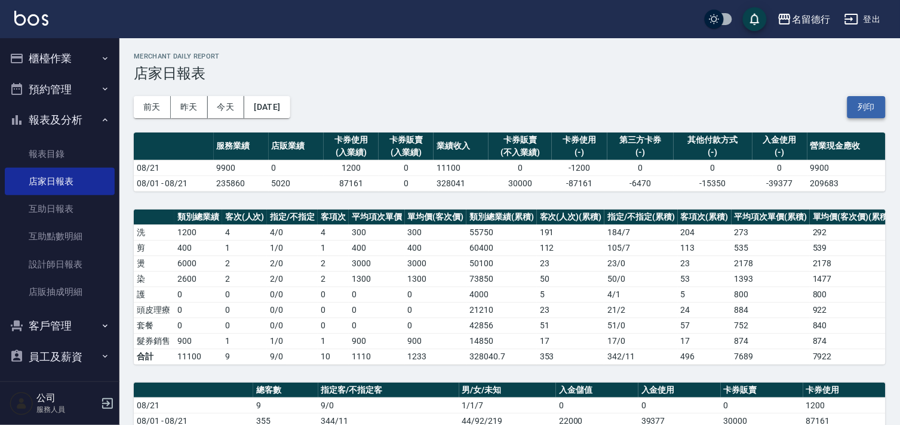
click at [873, 100] on button "列印" at bounding box center [867, 107] width 38 height 22
click at [51, 261] on link "設計師日報表" at bounding box center [60, 264] width 110 height 27
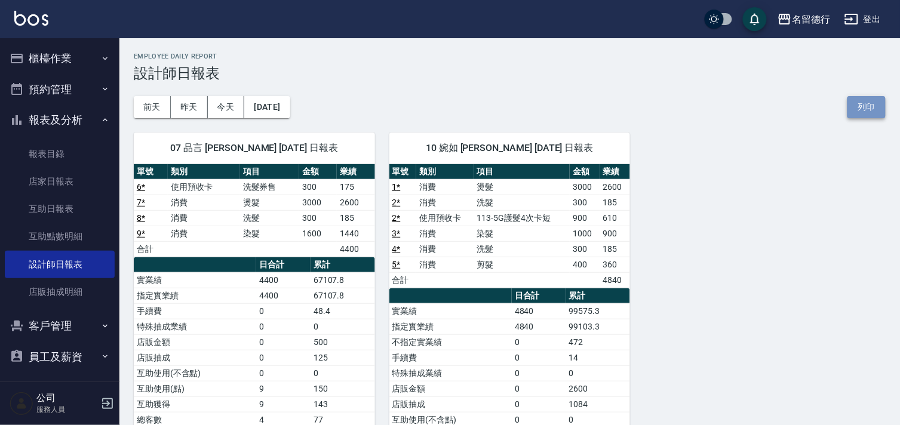
click at [856, 110] on button "列印" at bounding box center [867, 107] width 38 height 22
click at [858, 20] on icon "button" at bounding box center [851, 19] width 13 height 11
